Goal: Task Accomplishment & Management: Manage account settings

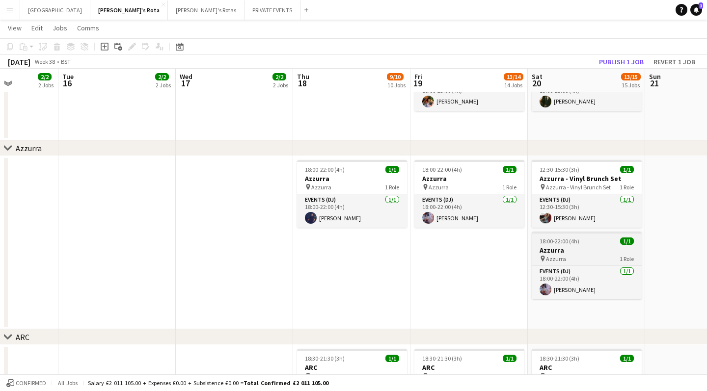
scroll to position [0, 310]
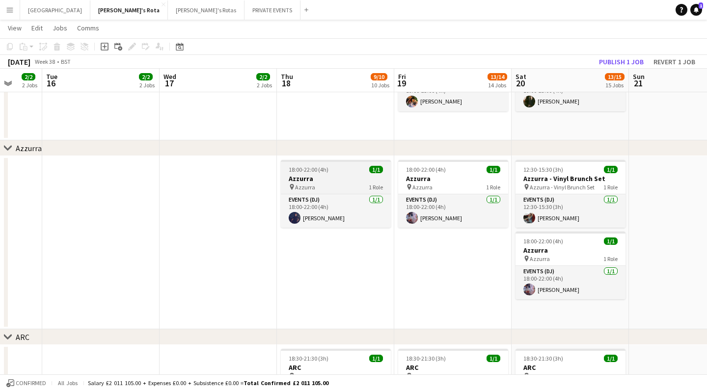
click at [322, 170] on span "18:00-22:00 (4h)" at bounding box center [309, 169] width 40 height 7
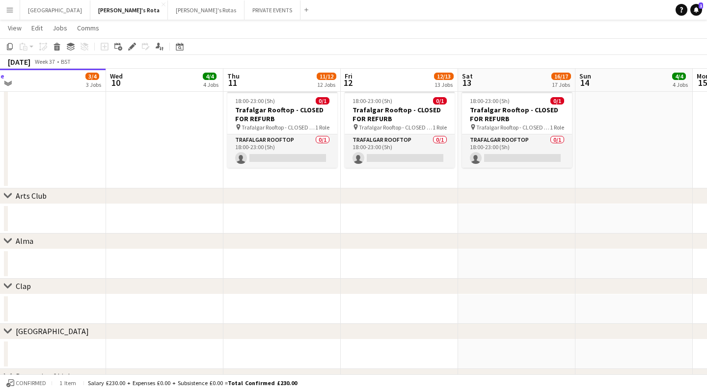
scroll to position [2162, 0]
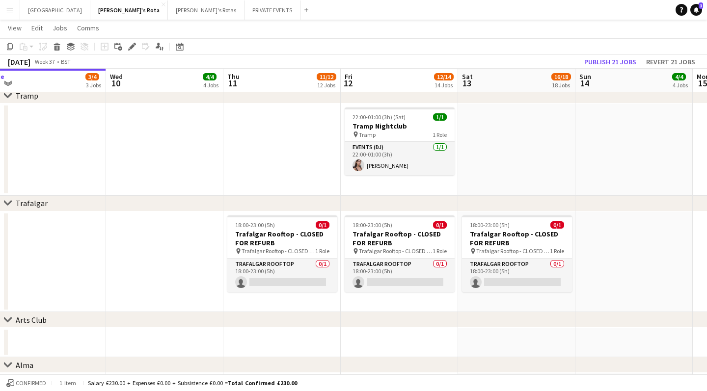
click at [9, 11] on app-icon "Menu" at bounding box center [10, 10] width 8 height 8
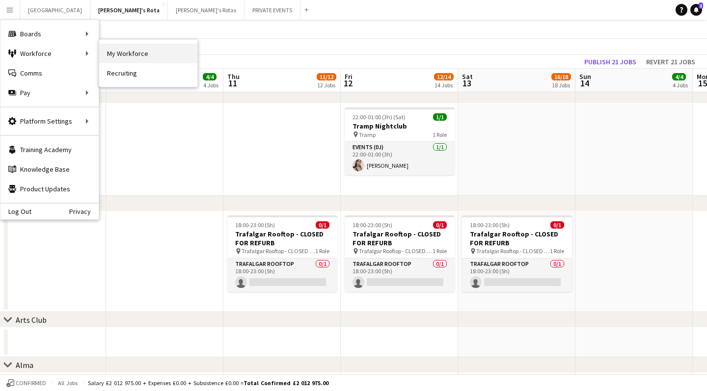
click at [119, 54] on link "My Workforce" at bounding box center [148, 54] width 98 height 20
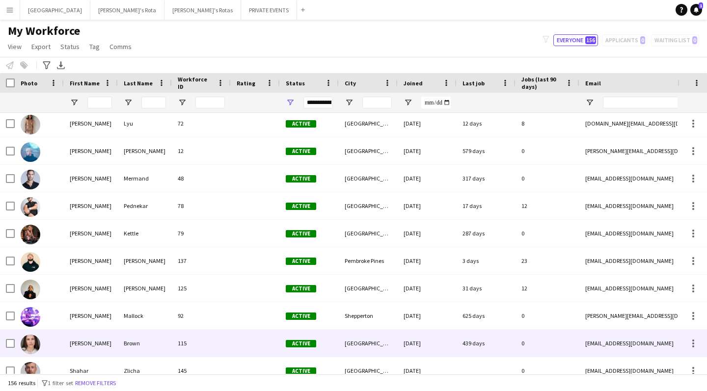
scroll to position [3281, 0]
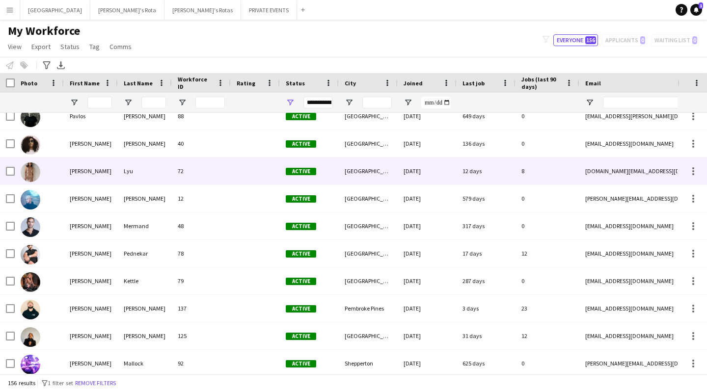
click at [83, 172] on div "[PERSON_NAME]" at bounding box center [91, 171] width 54 height 27
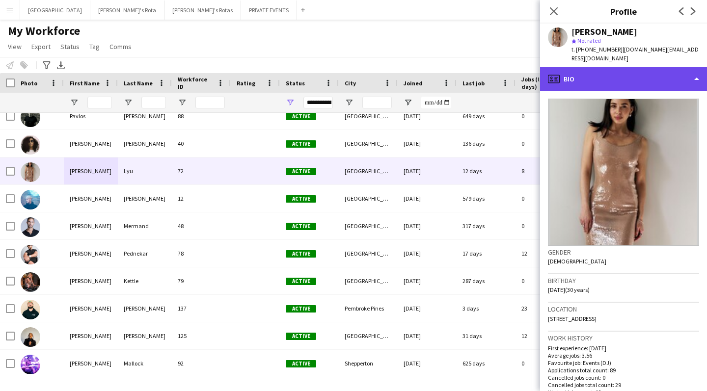
click at [557, 80] on icon at bounding box center [555, 80] width 3 height 0
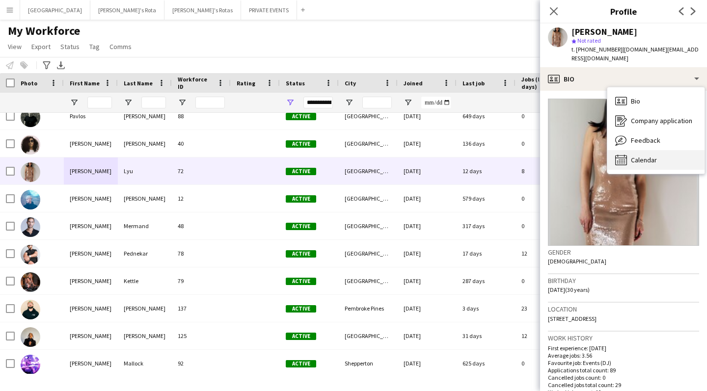
click at [647, 156] on span "Calendar" at bounding box center [644, 160] width 26 height 9
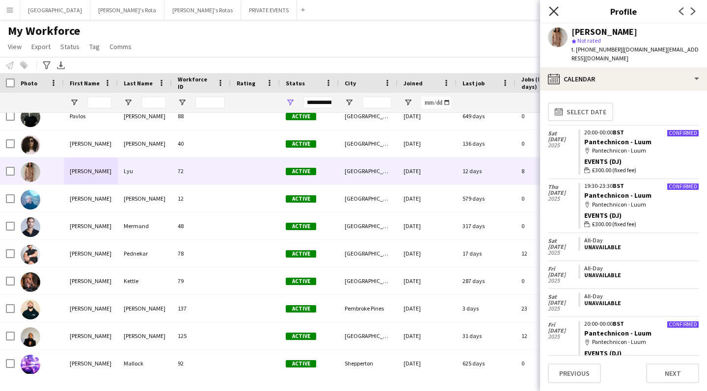
click at [551, 12] on icon "Close pop-in" at bounding box center [553, 10] width 9 height 9
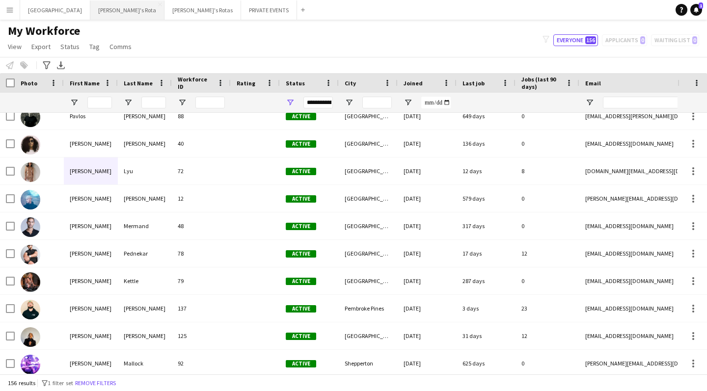
click at [90, 13] on button "[PERSON_NAME]'s Rota Close" at bounding box center [127, 9] width 74 height 19
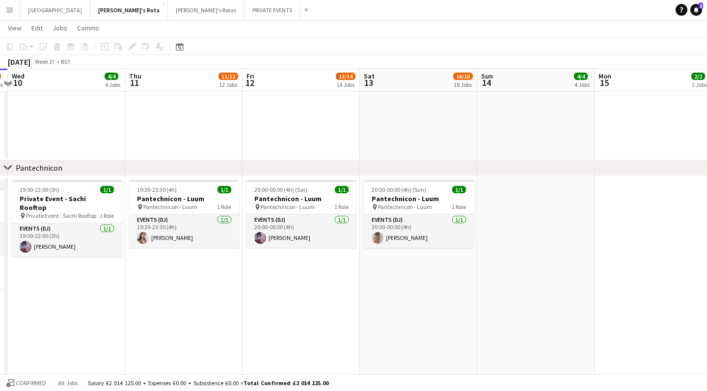
scroll to position [1149, 0]
click at [13, 13] on app-icon "Menu" at bounding box center [10, 10] width 8 height 8
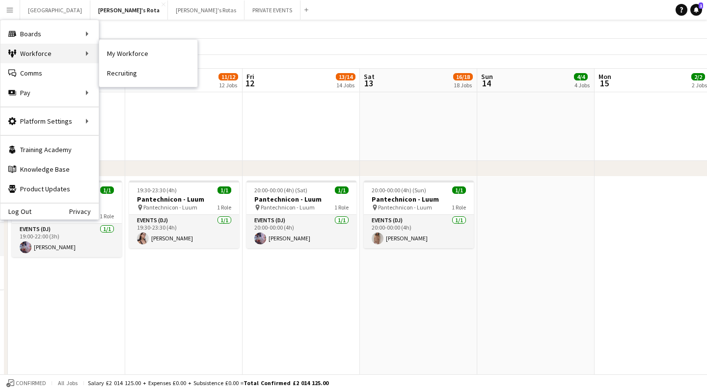
click at [44, 53] on div "Workforce Workforce" at bounding box center [49, 54] width 98 height 20
click at [113, 52] on link "My Workforce" at bounding box center [148, 54] width 98 height 20
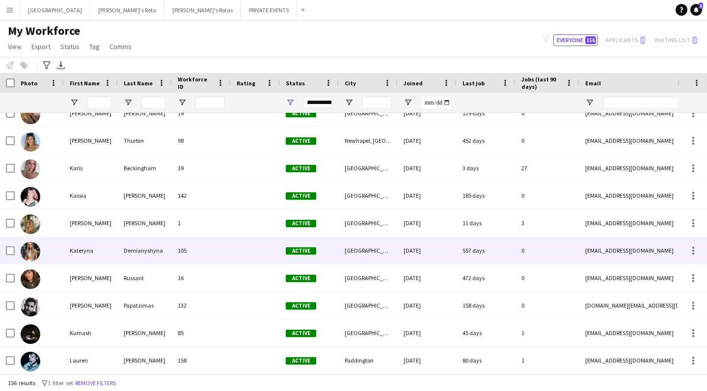
scroll to position [2035, 0]
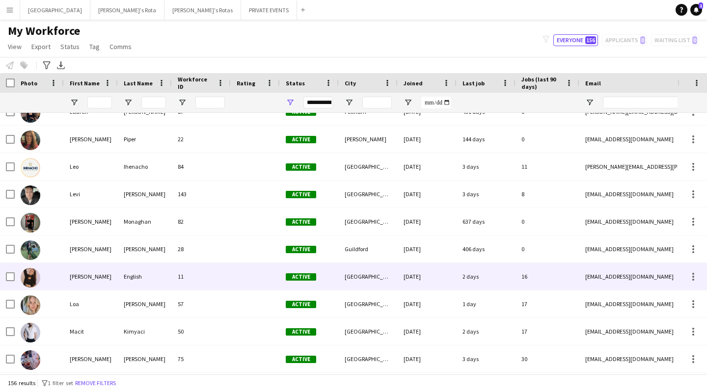
click at [207, 282] on div "11" at bounding box center [201, 276] width 59 height 27
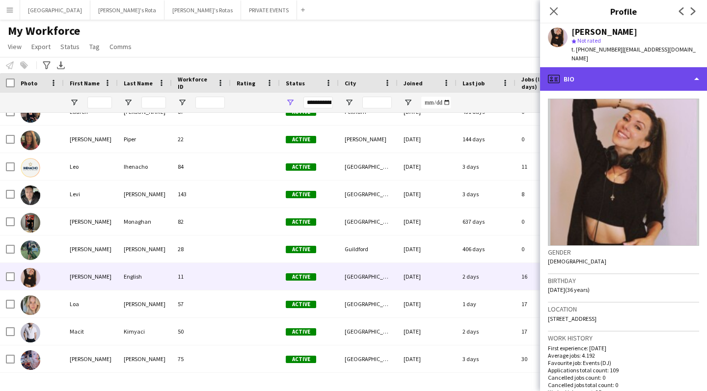
click at [567, 72] on div "profile Bio" at bounding box center [623, 79] width 167 height 24
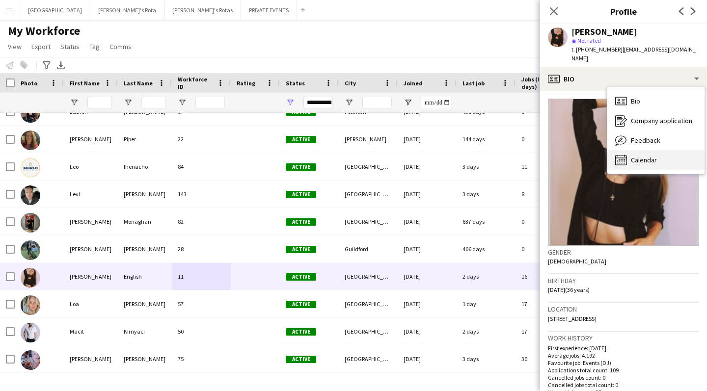
click at [634, 156] on span "Calendar" at bounding box center [644, 160] width 26 height 9
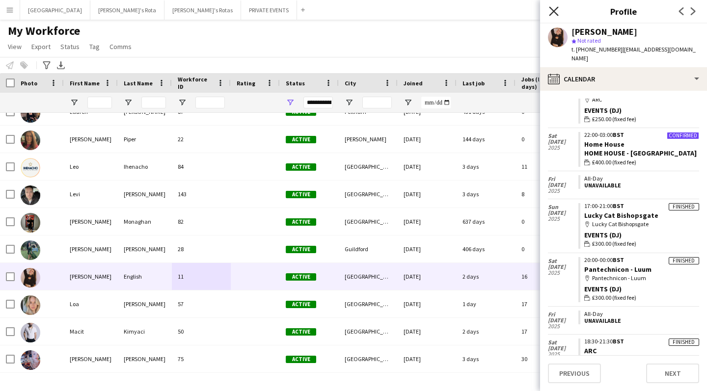
click at [555, 10] on icon at bounding box center [553, 10] width 9 height 9
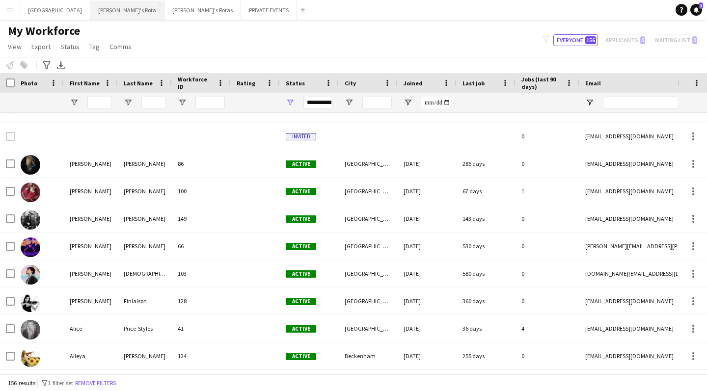
click at [90, 7] on button "[PERSON_NAME]'s Rota Close" at bounding box center [127, 9] width 74 height 19
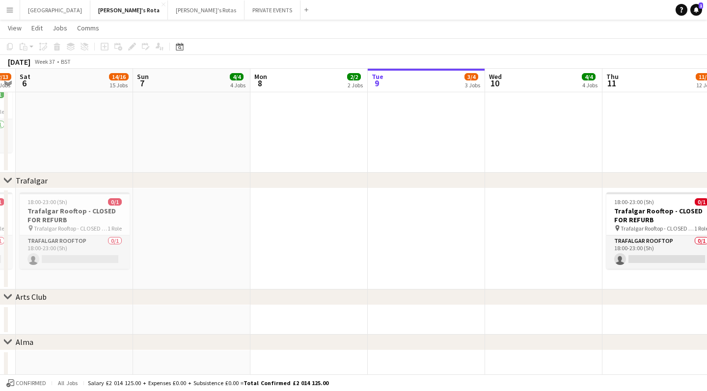
scroll to position [0, 275]
